Goal: Book appointment/travel/reservation

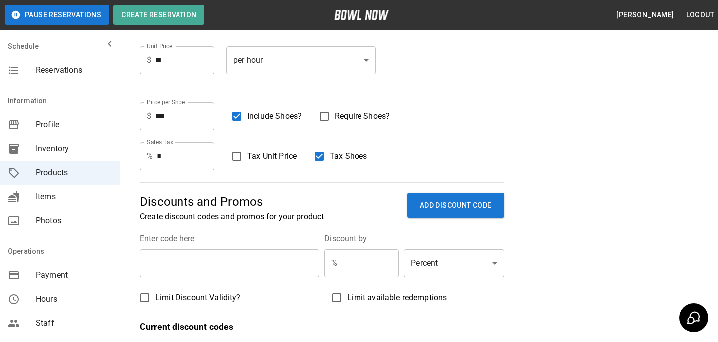
scroll to position [212, 0]
